Goal: Transaction & Acquisition: Purchase product/service

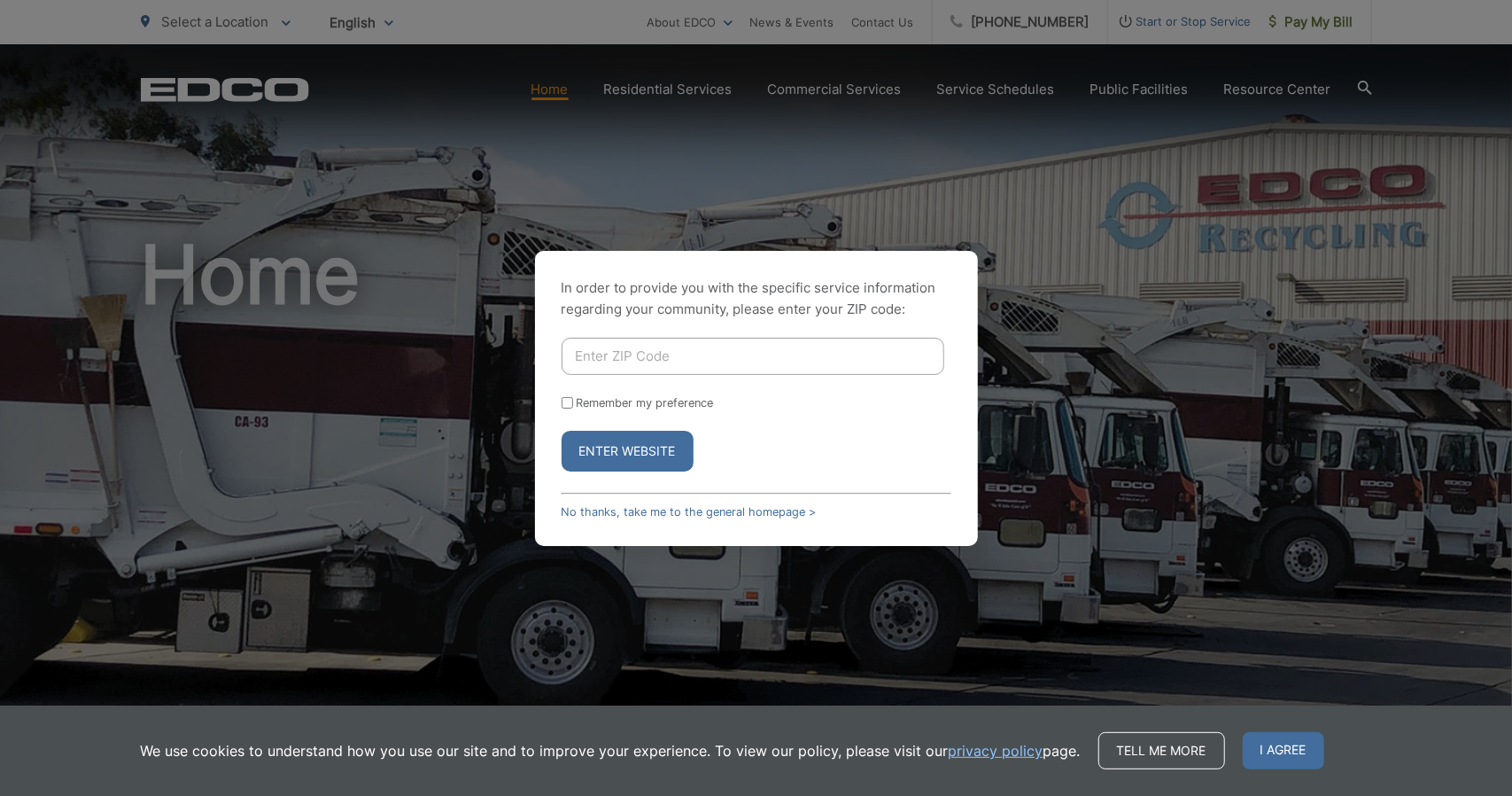
click at [643, 359] on input "Enter ZIP Code" at bounding box center [752, 356] width 382 height 37
type input "92069"
click at [628, 447] on button "Enter Website" at bounding box center [627, 450] width 132 height 41
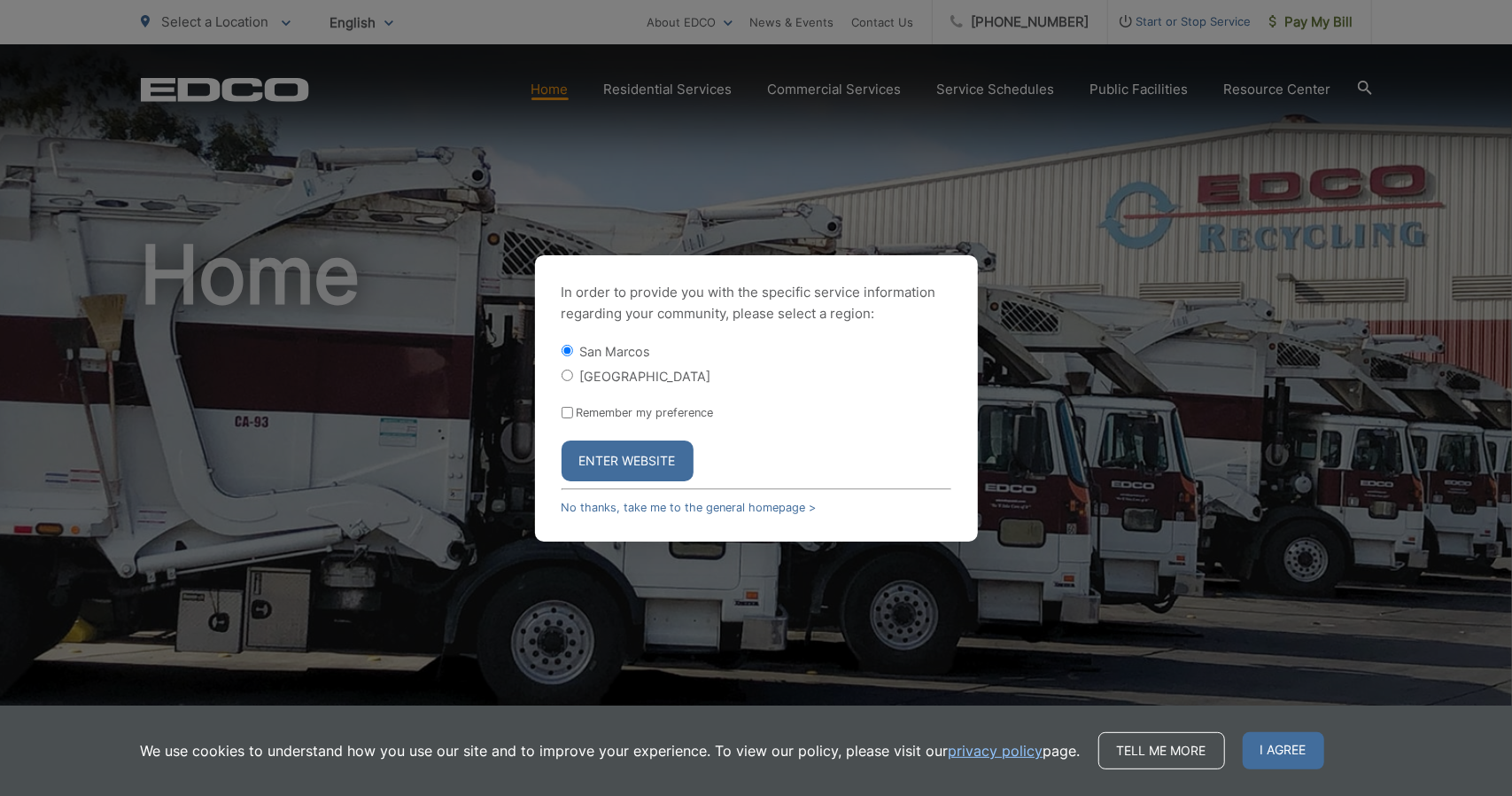
click at [629, 451] on button "Enter Website" at bounding box center [627, 460] width 132 height 41
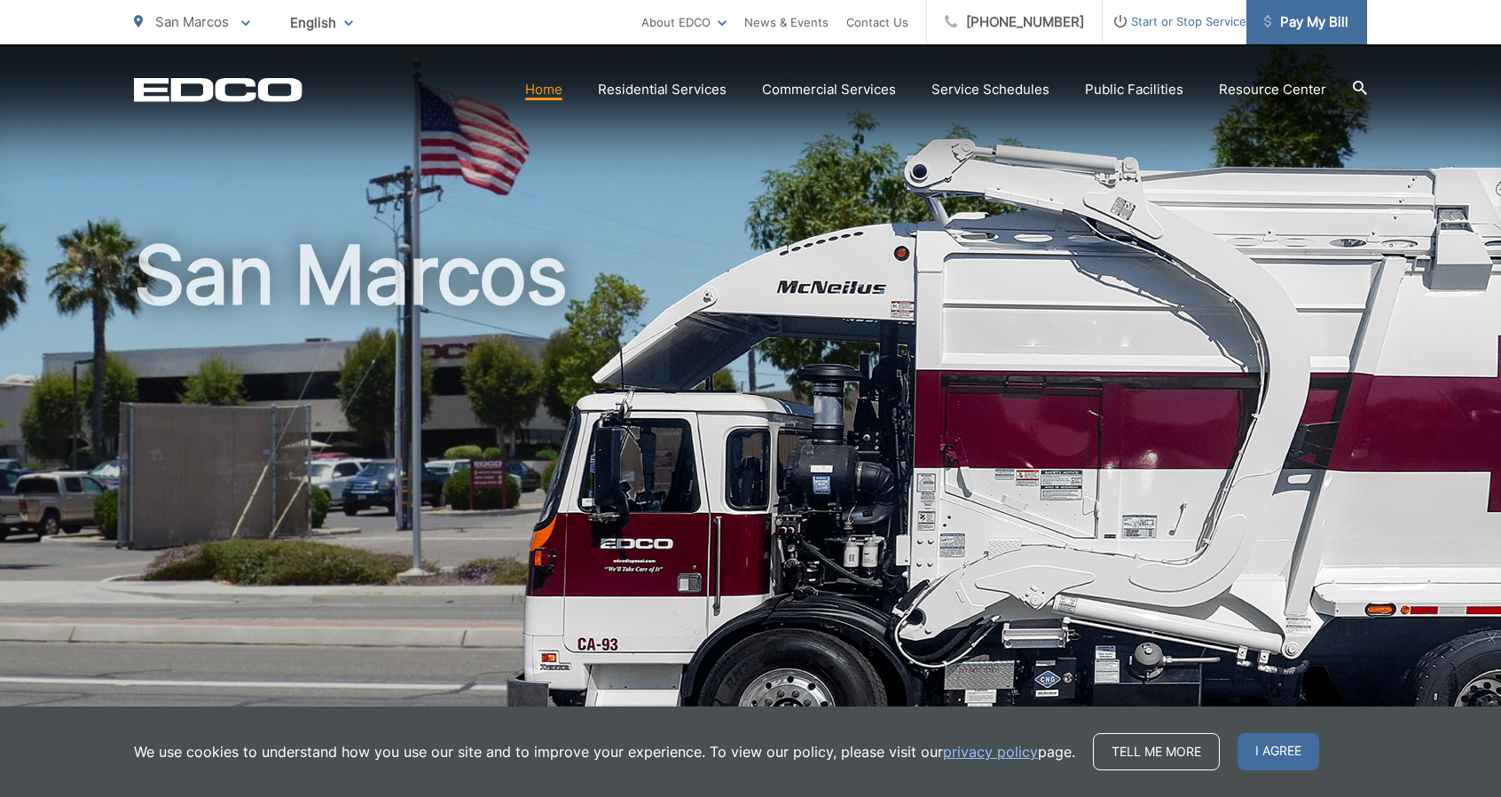
click at [1319, 30] on span "Pay My Bill" at bounding box center [1306, 22] width 84 height 21
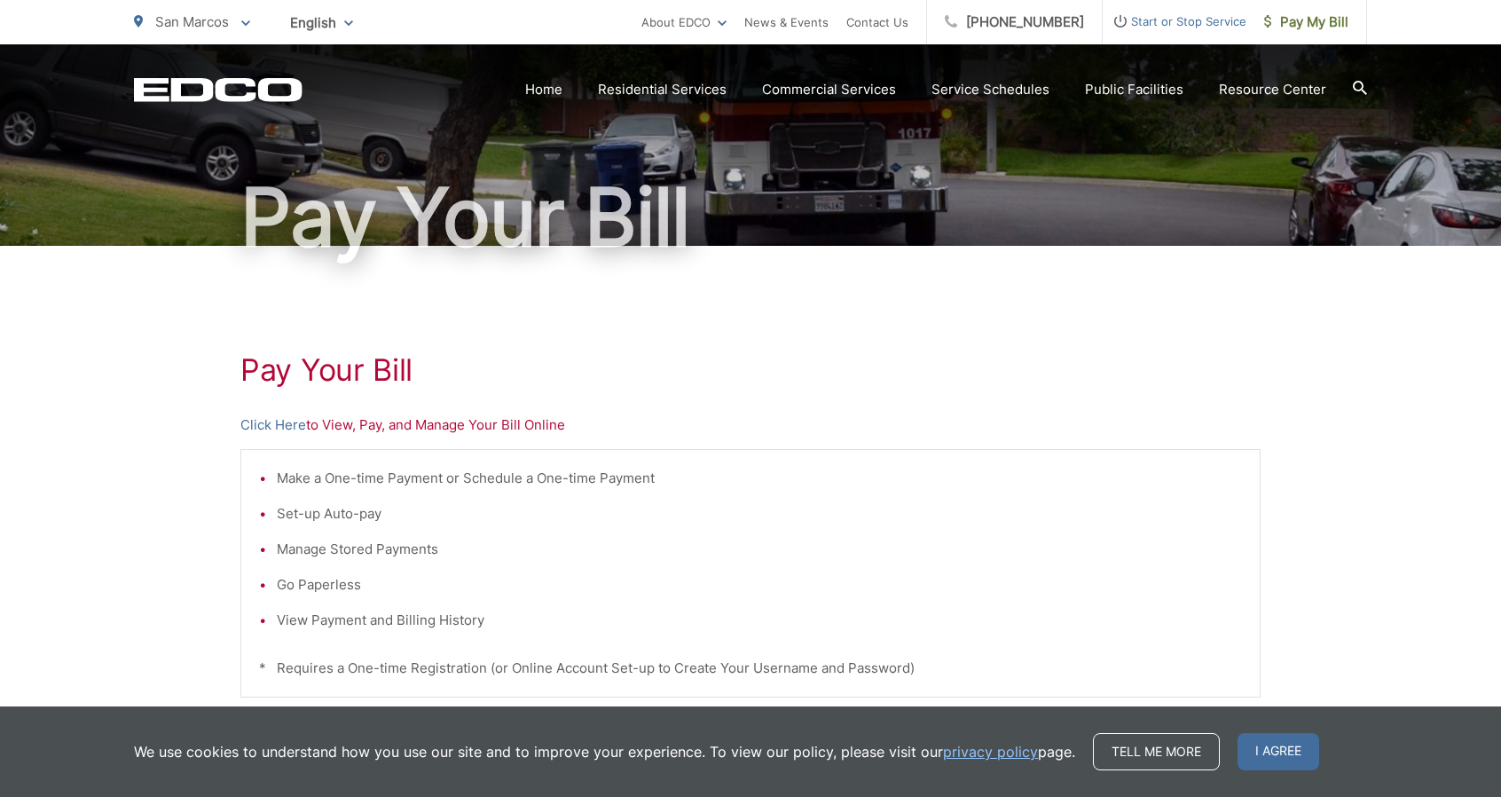
scroll to position [177, 0]
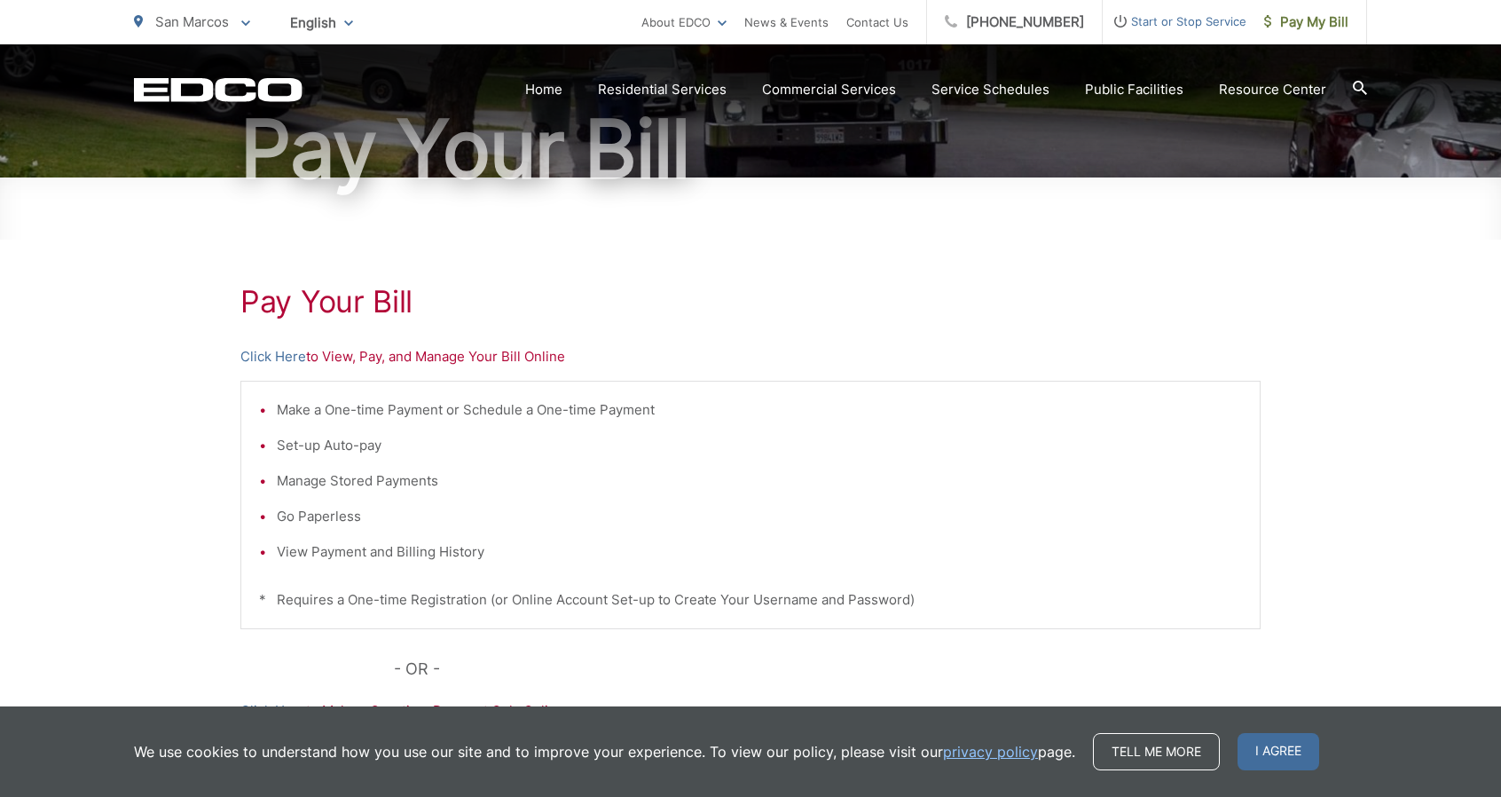
click at [396, 356] on p "Click Here to View, Pay, and Manage Your Bill Online" at bounding box center [750, 356] width 1020 height 21
click at [287, 357] on link "Click Here" at bounding box center [273, 356] width 66 height 21
